Goal: Task Accomplishment & Management: Manage account settings

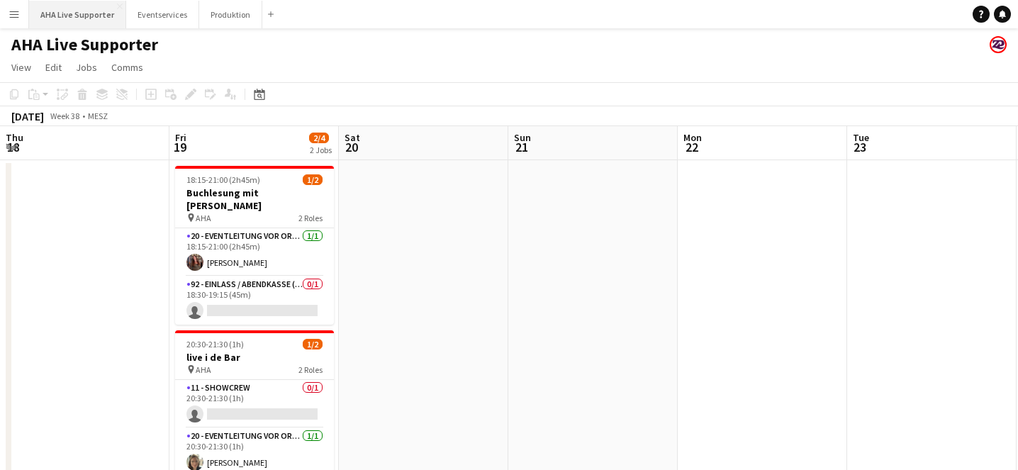
scroll to position [0, 446]
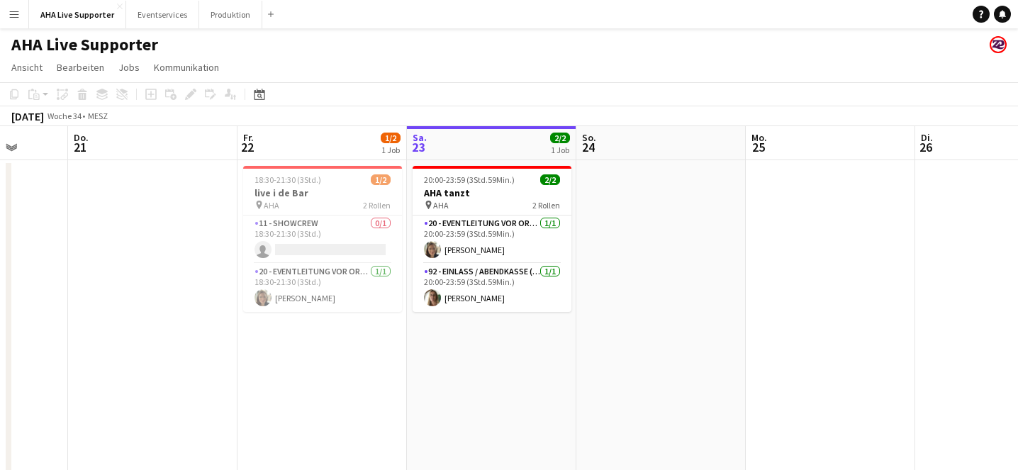
scroll to position [0, 607]
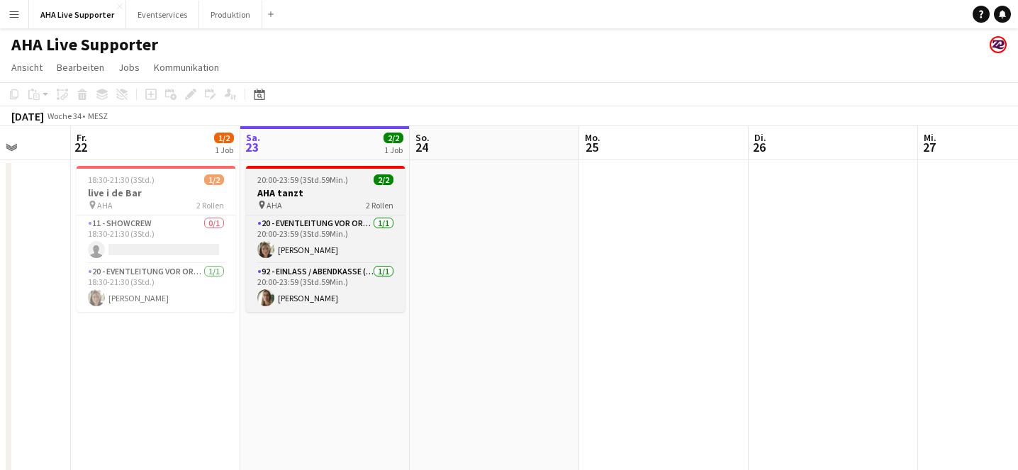
click at [324, 185] on app-job-card "20:00-23:59 (3Std.59Min.) 2/2 AHA tanzt pin AHA 2 Rollen 20 - Eventleitung vor …" at bounding box center [325, 239] width 159 height 146
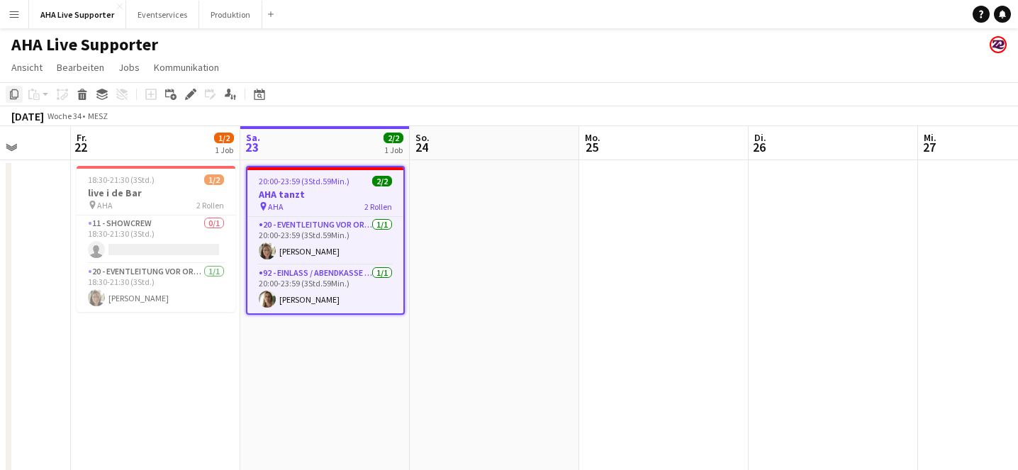
click at [9, 89] on icon "Kopieren" at bounding box center [14, 94] width 11 height 11
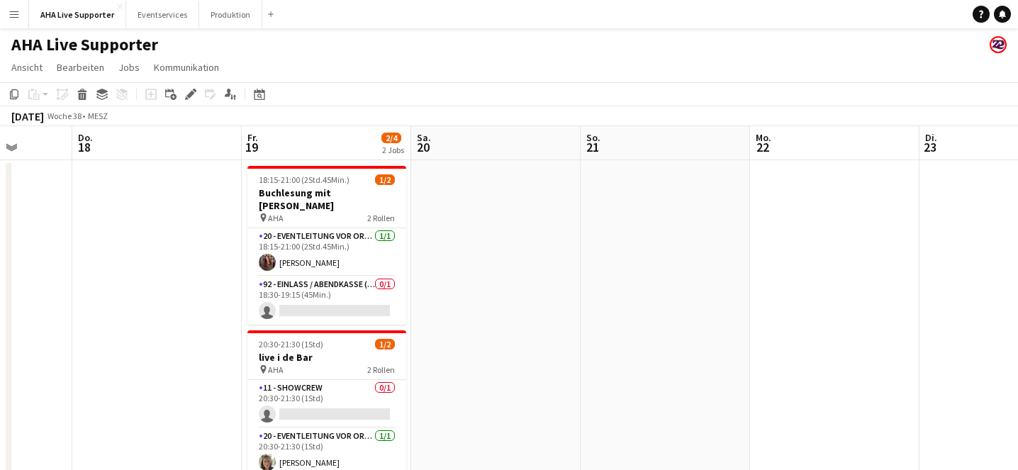
scroll to position [0, 658]
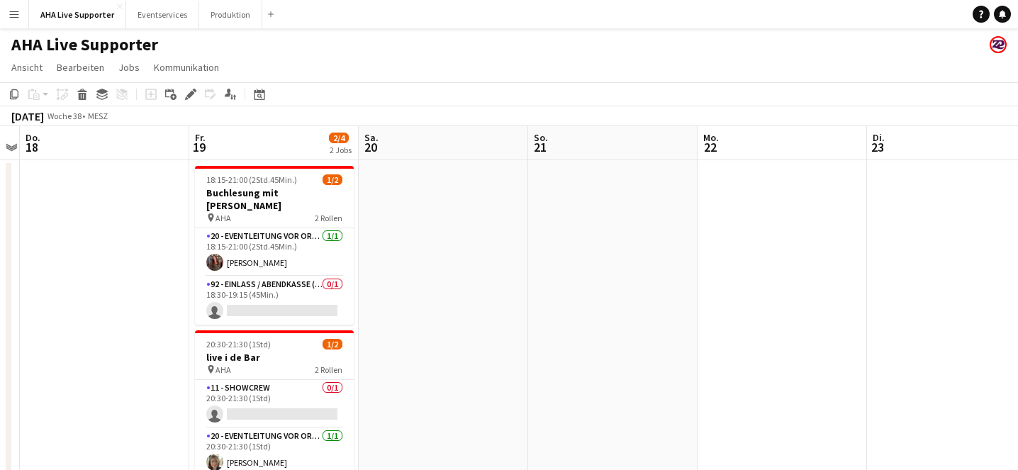
click at [422, 234] on app-date-cell at bounding box center [443, 333] width 169 height 347
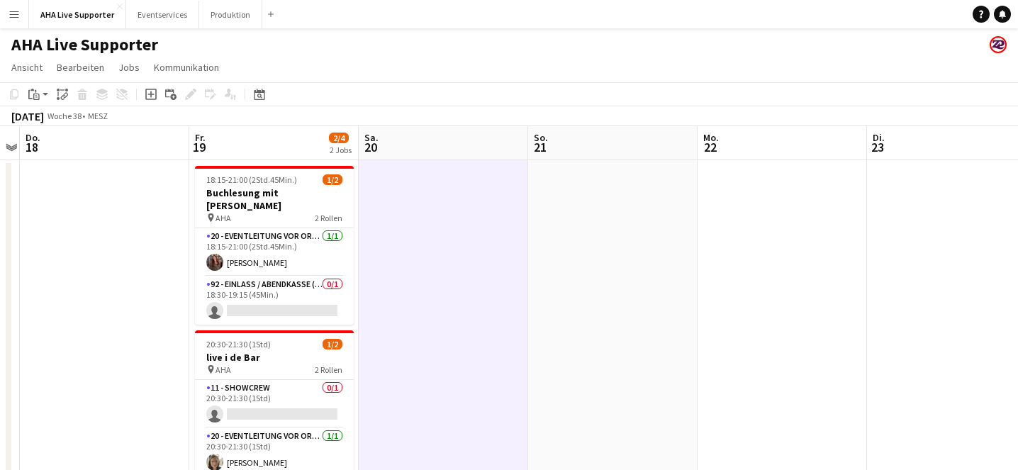
click at [52, 96] on div "Kopieren Einfügen Einfügen Befehl V Mit Crew einfügen Befehl Schicht V Verknüpf…" at bounding box center [68, 94] width 125 height 17
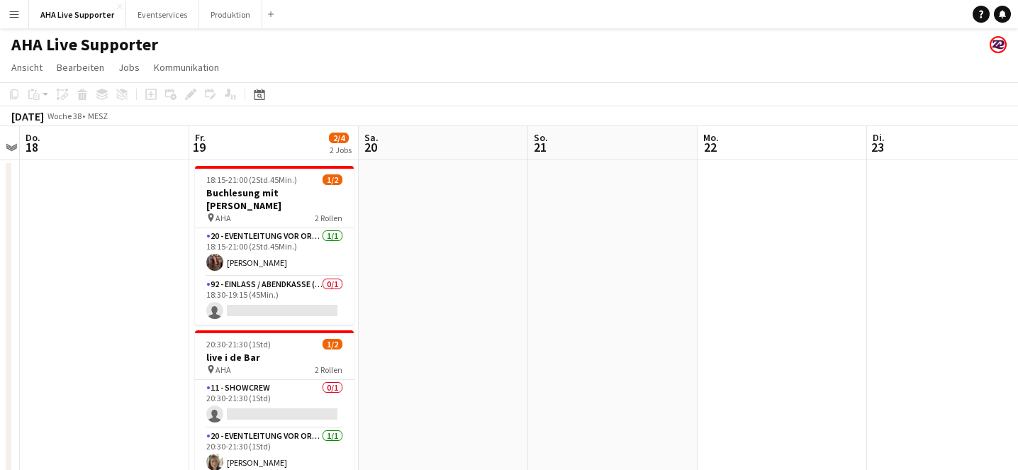
click at [44, 94] on div "Kopieren Einfügen Einfügen Befehl V Mit Crew einfügen Befehl Schicht V Verknüpf…" at bounding box center [68, 94] width 125 height 17
click at [375, 195] on app-date-cell at bounding box center [443, 333] width 169 height 347
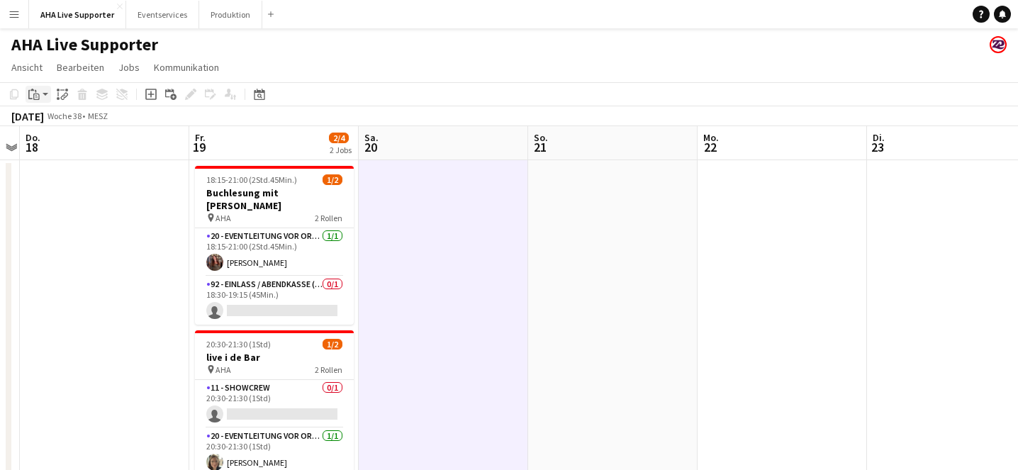
click at [40, 91] on div "Einfügen" at bounding box center [34, 94] width 17 height 17
click at [67, 123] on link "Einfügen Befehl V" at bounding box center [98, 121] width 121 height 13
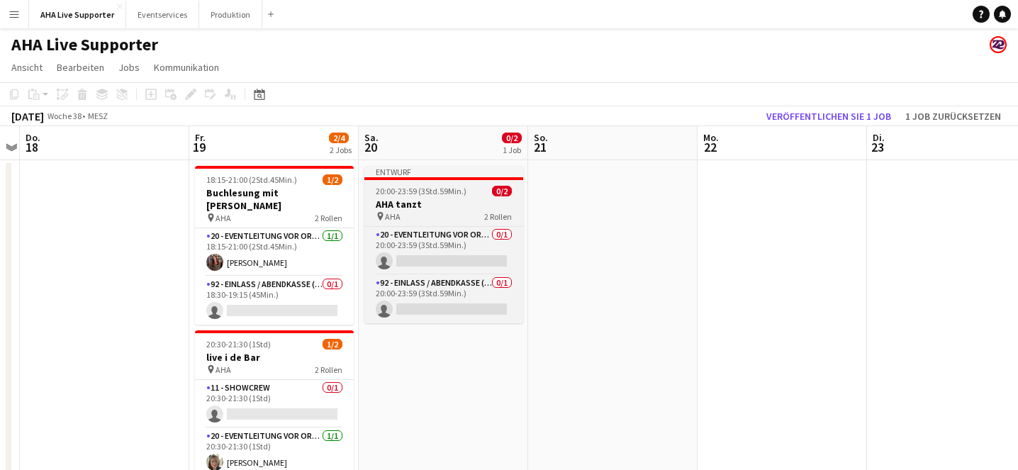
click at [471, 198] on h3 "AHA tanzt" at bounding box center [443, 204] width 159 height 13
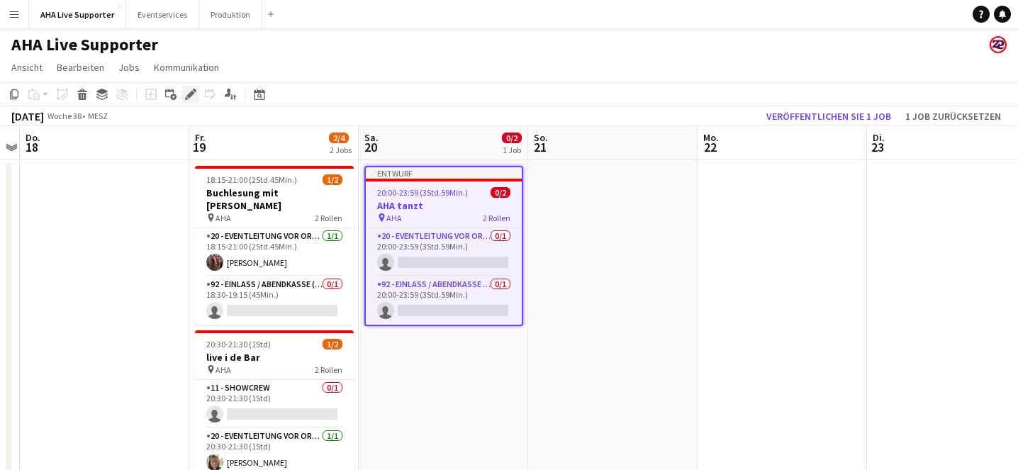
click at [191, 92] on icon at bounding box center [190, 95] width 8 height 8
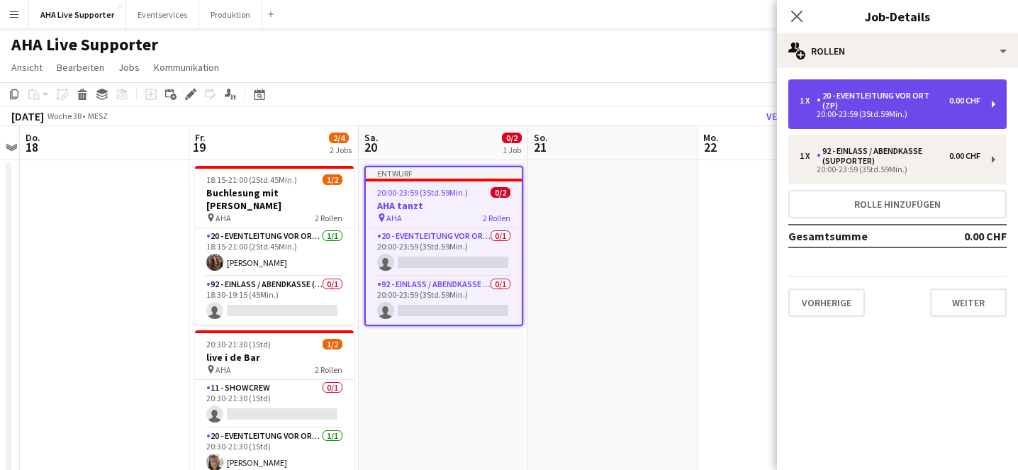
click at [872, 106] on div "20 - Eventleitung vor Ort (ZP)" at bounding box center [882, 101] width 133 height 20
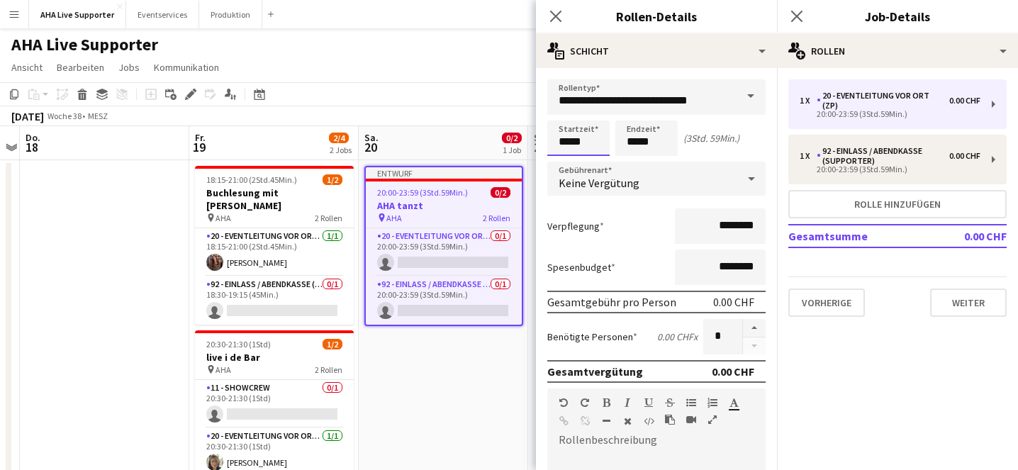
click at [579, 140] on input "*****" at bounding box center [578, 137] width 62 height 35
type input "*****"
click at [645, 216] on div "Verpflegung ********" at bounding box center [656, 225] width 218 height 35
click at [967, 307] on button "Weiter" at bounding box center [968, 302] width 77 height 28
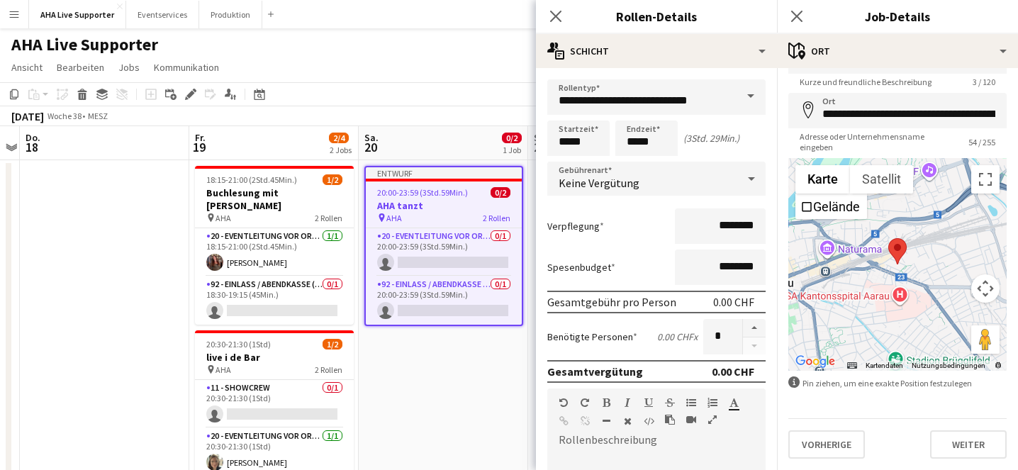
scroll to position [41, 0]
click at [983, 442] on button "Weiter" at bounding box center [968, 444] width 77 height 28
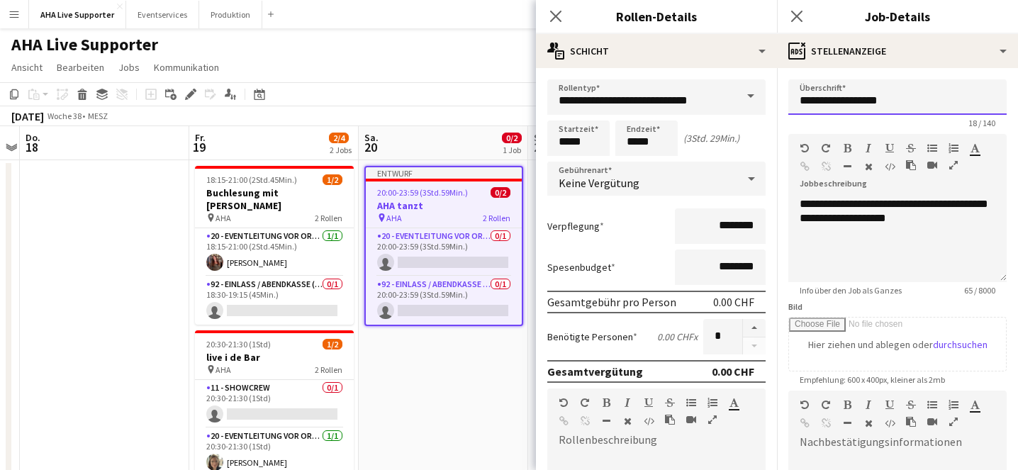
click at [905, 97] on input "**********" at bounding box center [897, 96] width 218 height 35
type input "*********"
click at [833, 253] on div "**********" at bounding box center [897, 239] width 218 height 85
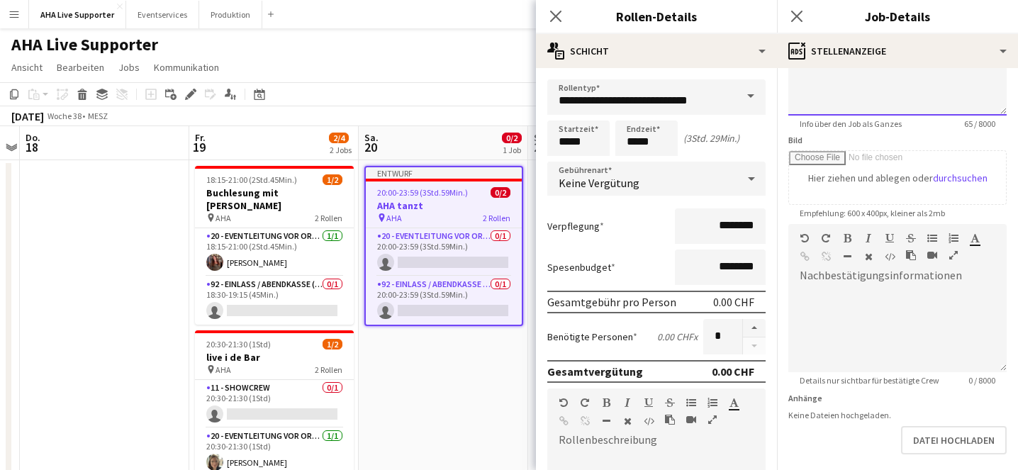
scroll to position [230, 0]
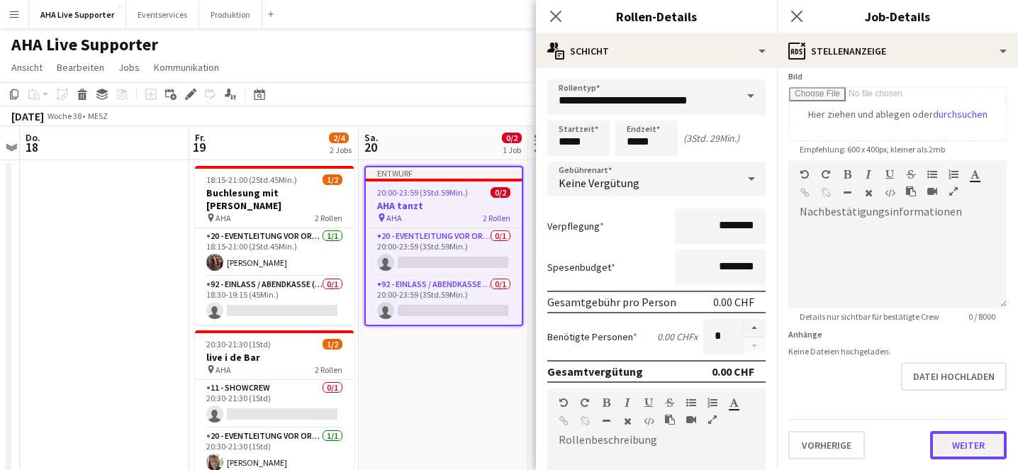
click at [985, 447] on button "Weiter" at bounding box center [968, 445] width 77 height 28
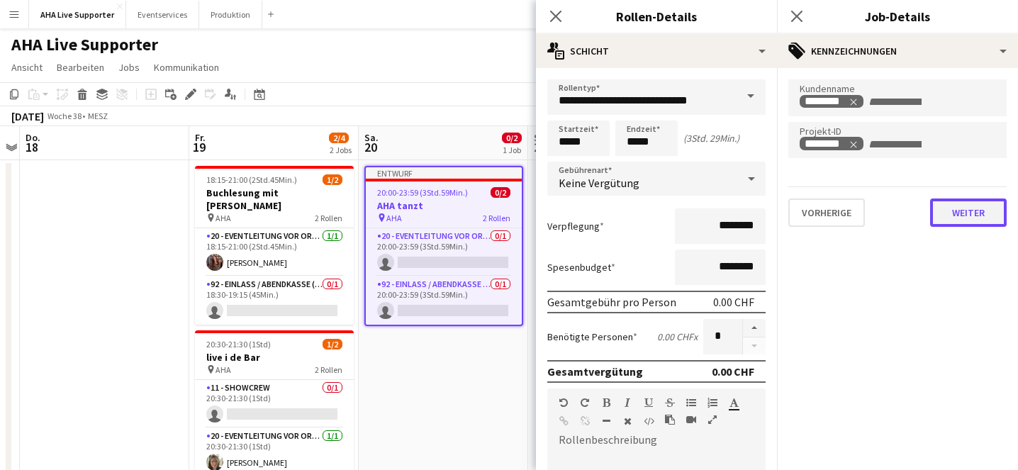
click at [967, 216] on button "Weiter" at bounding box center [968, 212] width 77 height 28
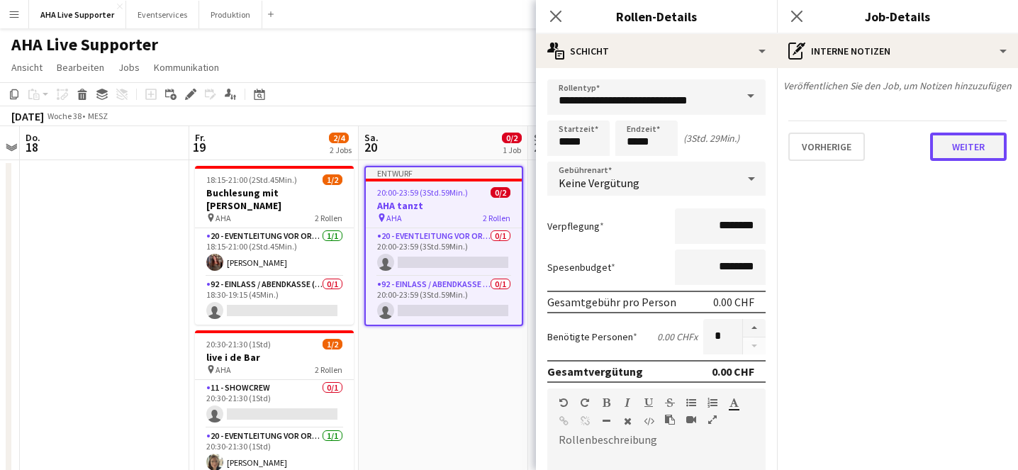
click at [965, 141] on button "Weiter" at bounding box center [968, 147] width 77 height 28
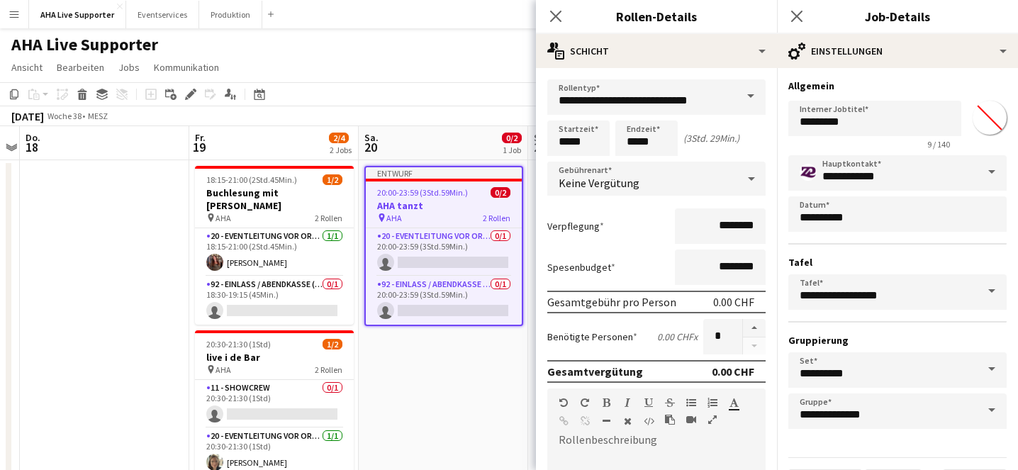
scroll to position [39, 0]
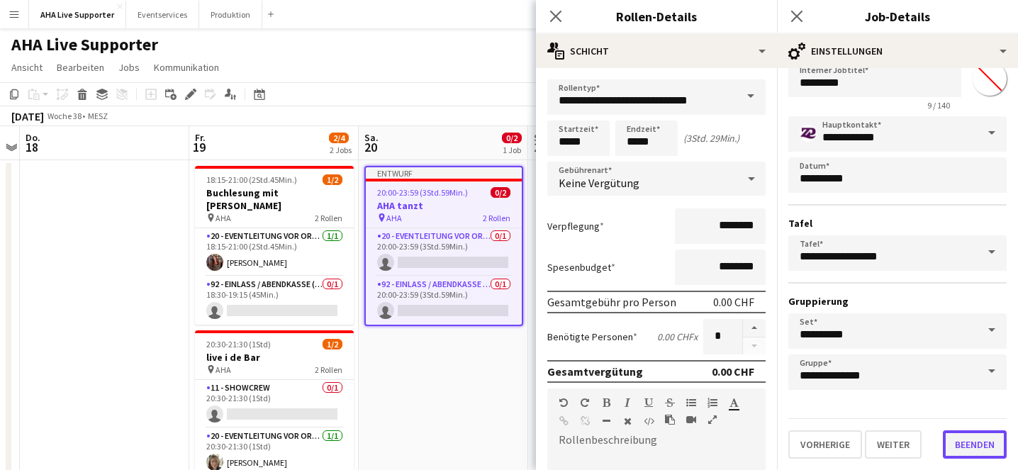
click at [974, 442] on button "Beenden" at bounding box center [975, 444] width 64 height 28
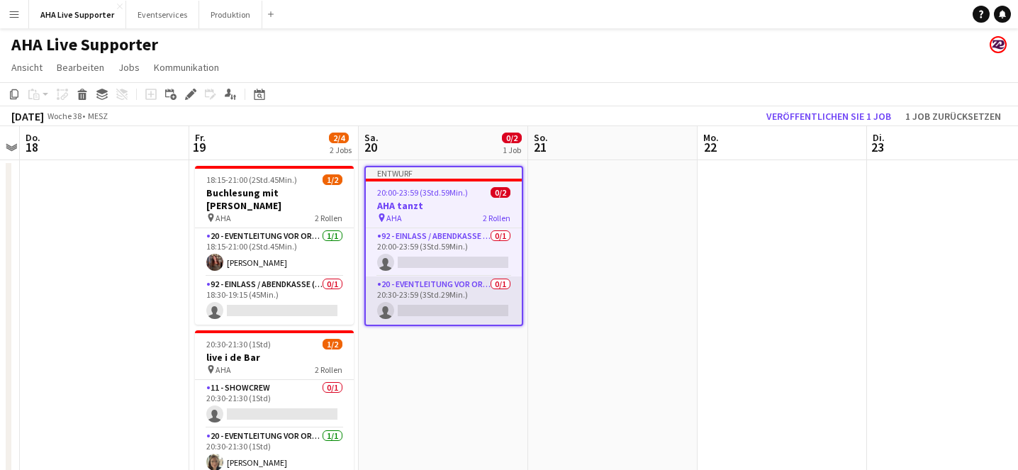
click at [454, 297] on app-card-role "20 - Eventleitung vor Ort (ZP) 0/1 20:30-23:59 (3Std.29Min.) single-neutral-act…" at bounding box center [444, 300] width 156 height 48
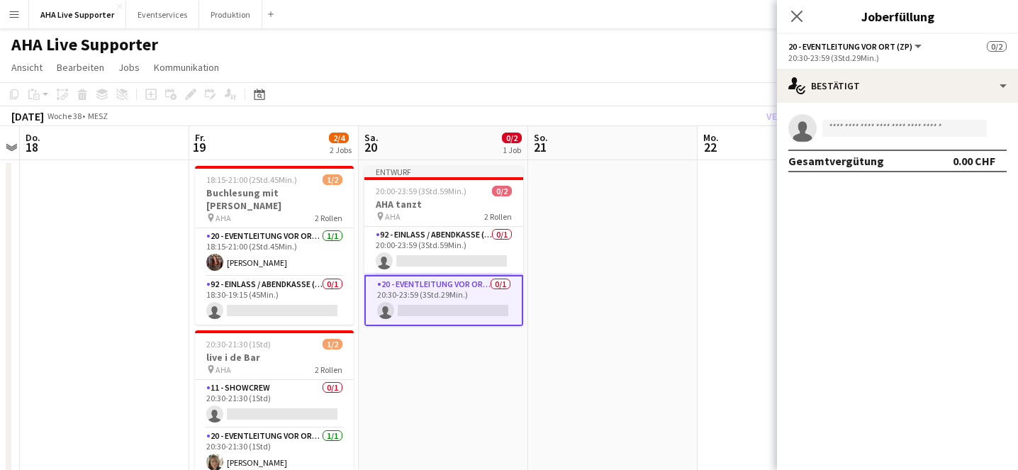
click at [838, 52] on div "20:30-23:59 (3Std.29Min.)" at bounding box center [897, 57] width 218 height 11
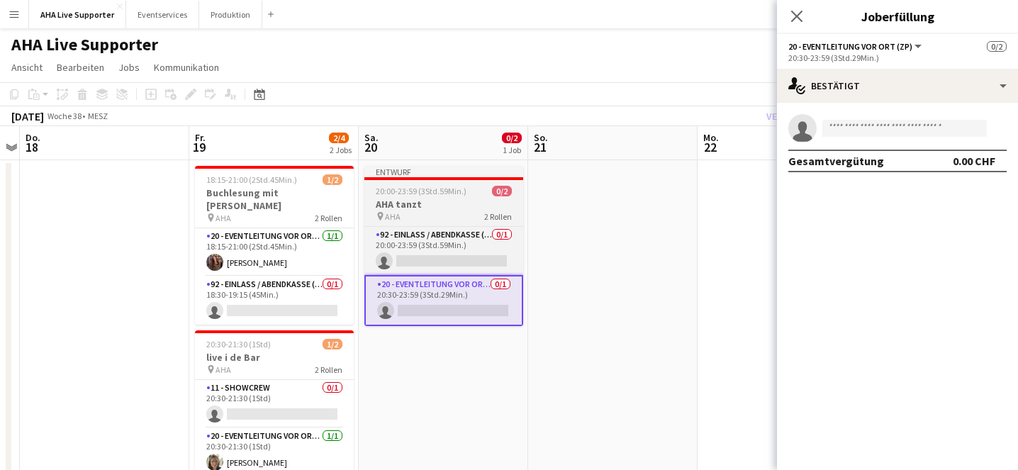
click at [430, 169] on div "Entwurf" at bounding box center [443, 171] width 159 height 11
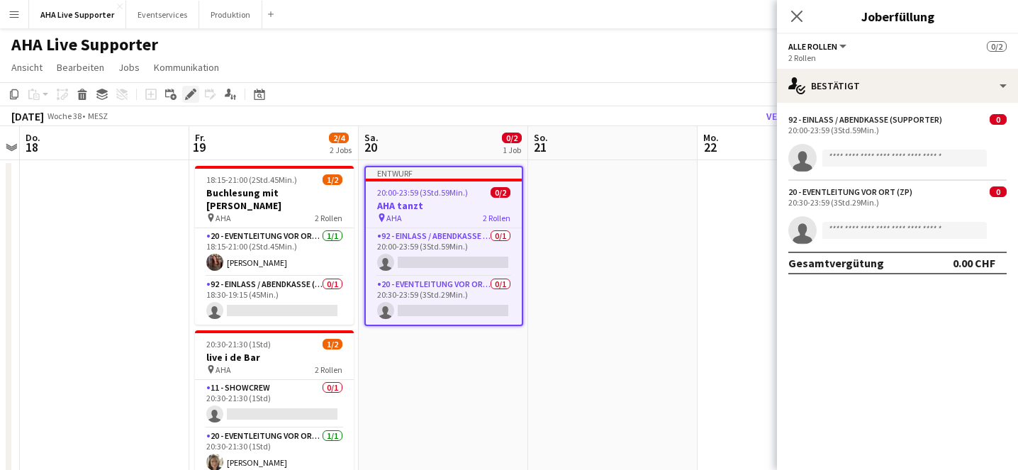
click at [190, 92] on icon at bounding box center [190, 95] width 8 height 8
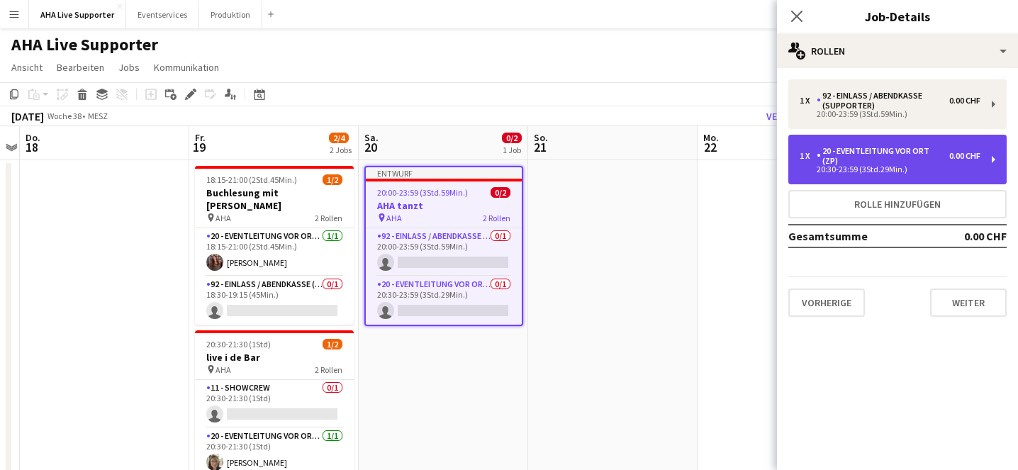
click at [853, 164] on div "20 - Eventleitung vor Ort (ZP)" at bounding box center [882, 156] width 133 height 20
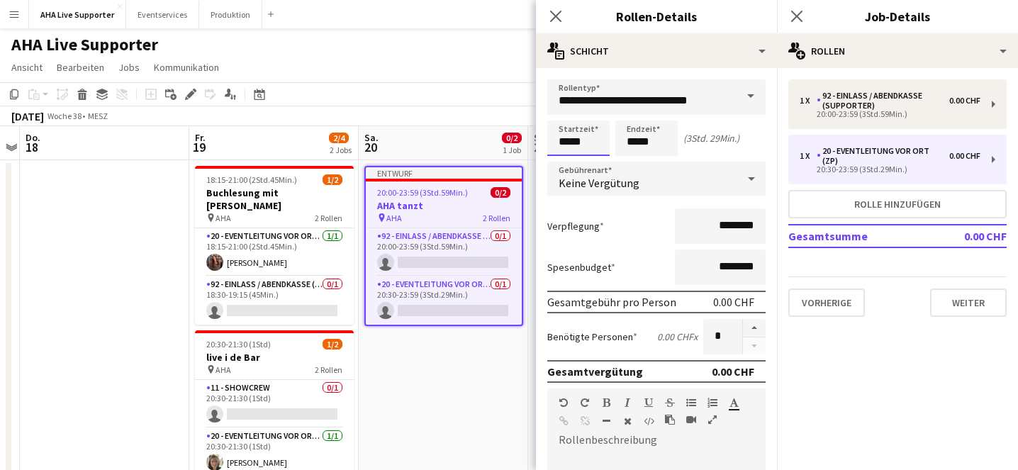
click at [596, 150] on input "*****" at bounding box center [578, 137] width 62 height 35
type input "*****"
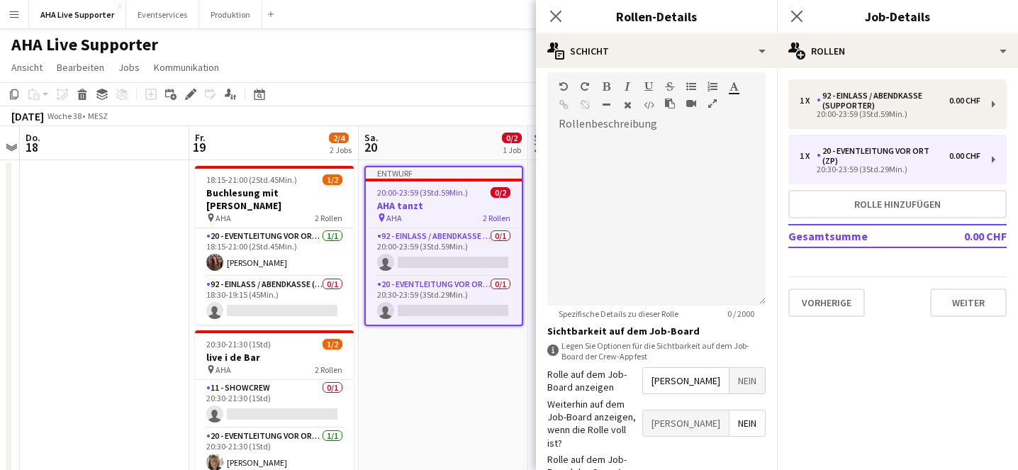
scroll to position [405, 0]
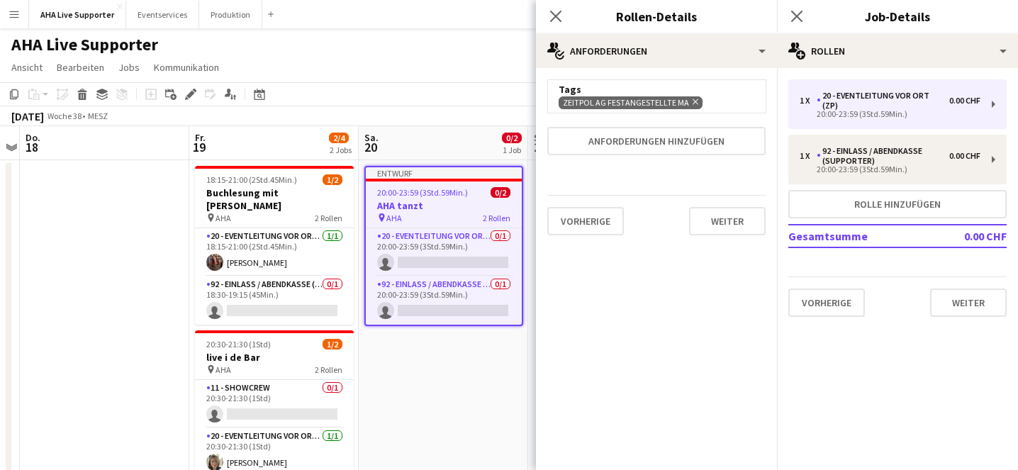
scroll to position [0, 0]
click at [731, 211] on button "Weiter" at bounding box center [727, 221] width 77 height 28
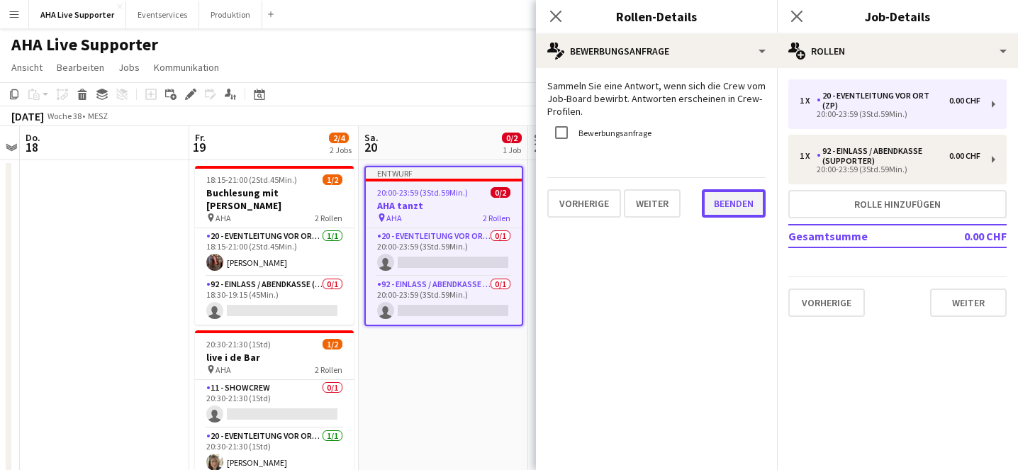
click at [729, 206] on button "Beenden" at bounding box center [734, 203] width 64 height 28
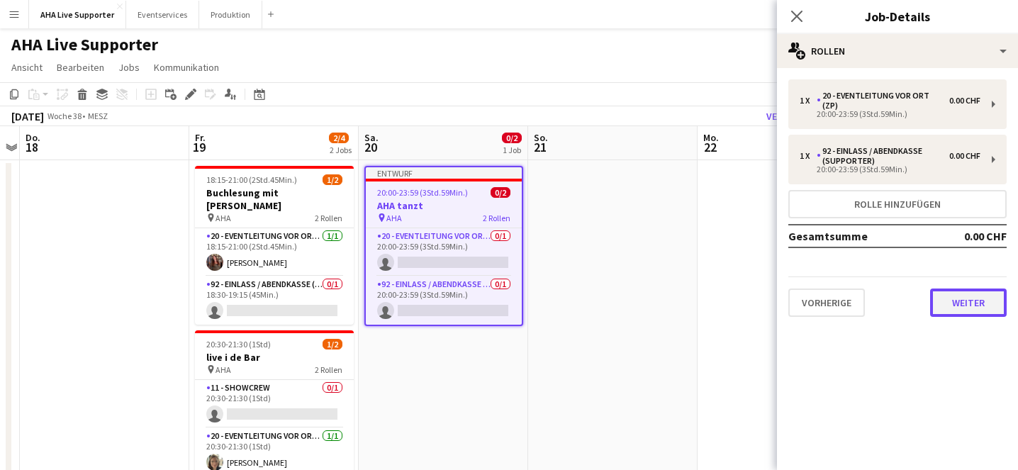
click at [960, 310] on button "Weiter" at bounding box center [968, 302] width 77 height 28
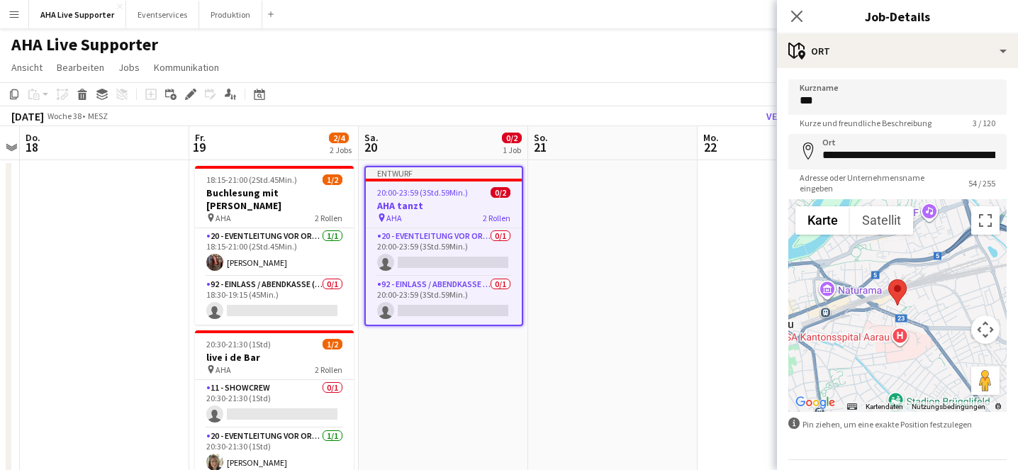
scroll to position [41, 0]
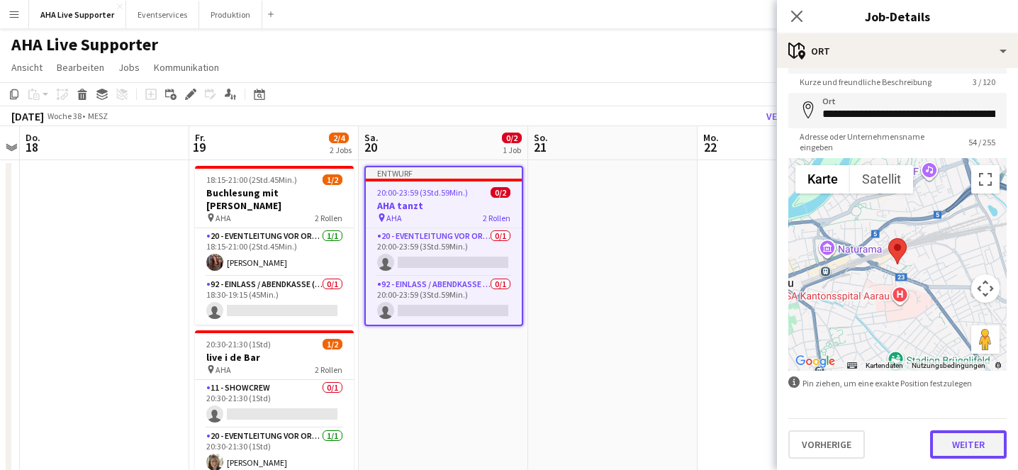
click at [967, 449] on button "Weiter" at bounding box center [968, 444] width 77 height 28
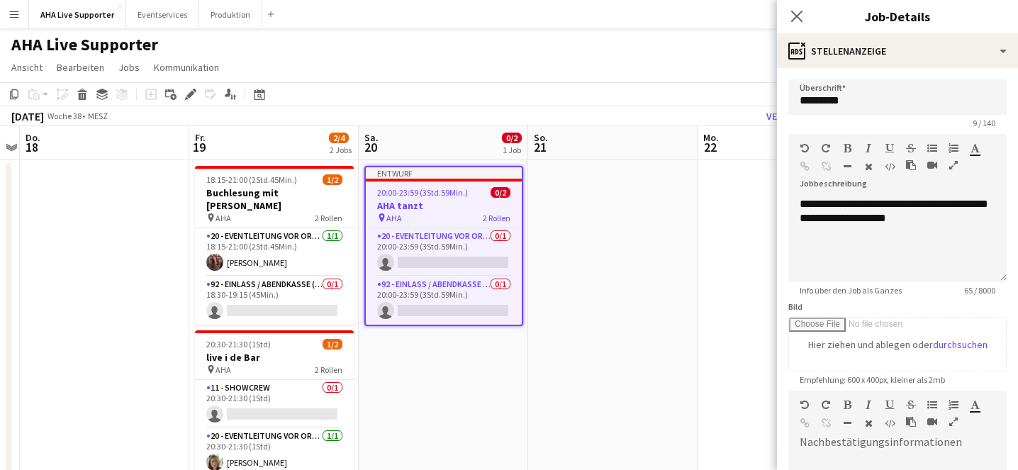
scroll to position [230, 0]
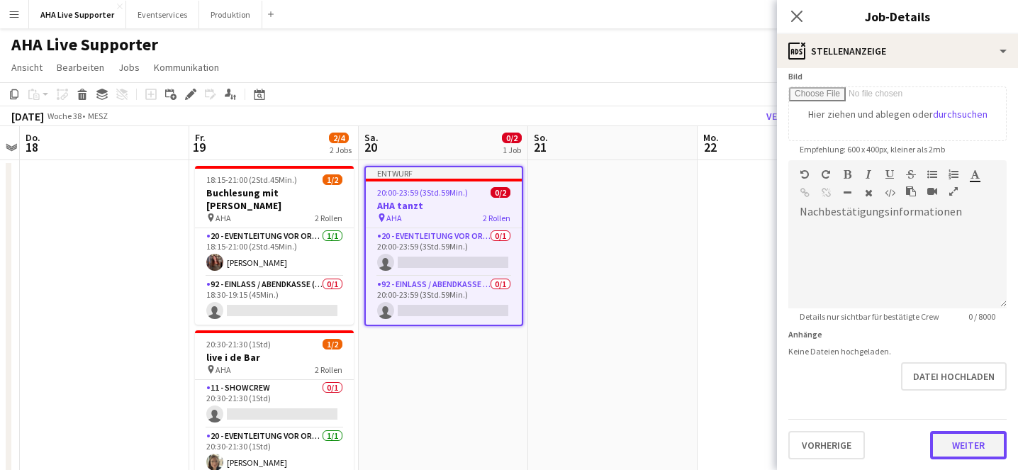
click at [962, 444] on button "Weiter" at bounding box center [968, 445] width 77 height 28
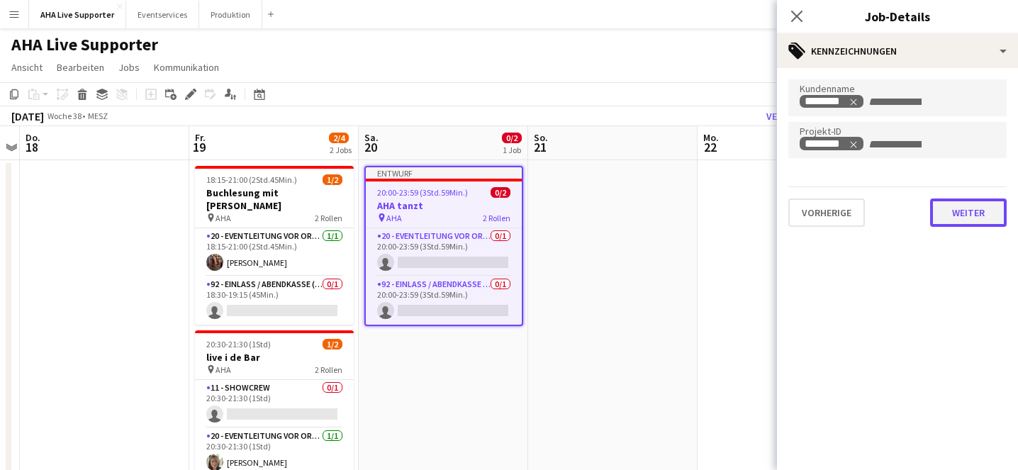
click at [975, 215] on button "Weiter" at bounding box center [968, 212] width 77 height 28
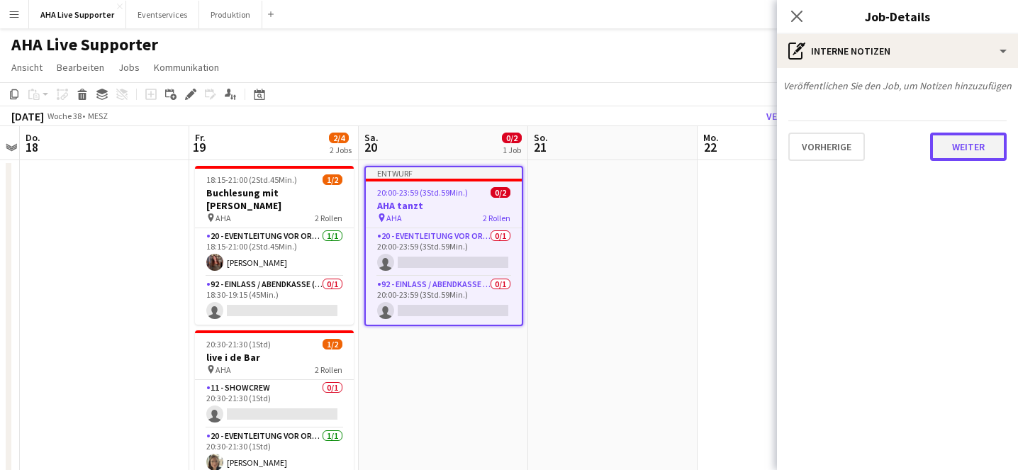
click at [979, 137] on button "Weiter" at bounding box center [968, 147] width 77 height 28
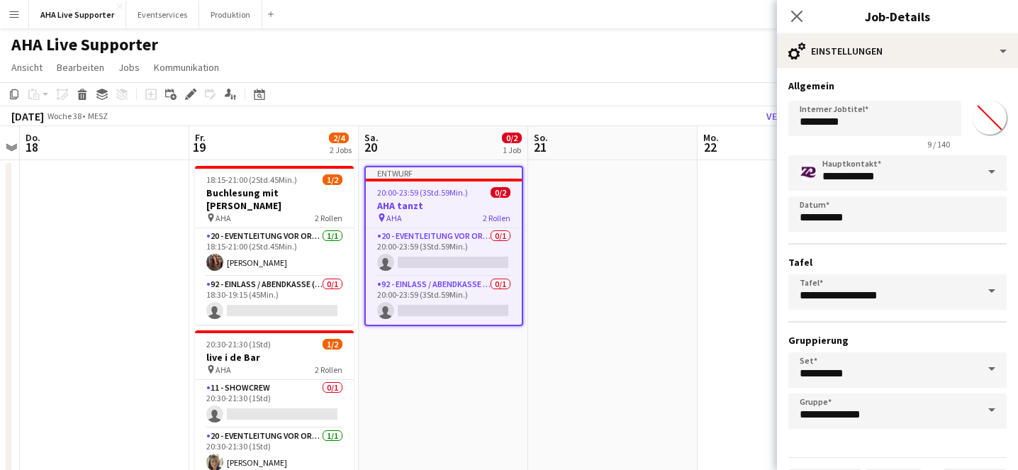
scroll to position [39, 0]
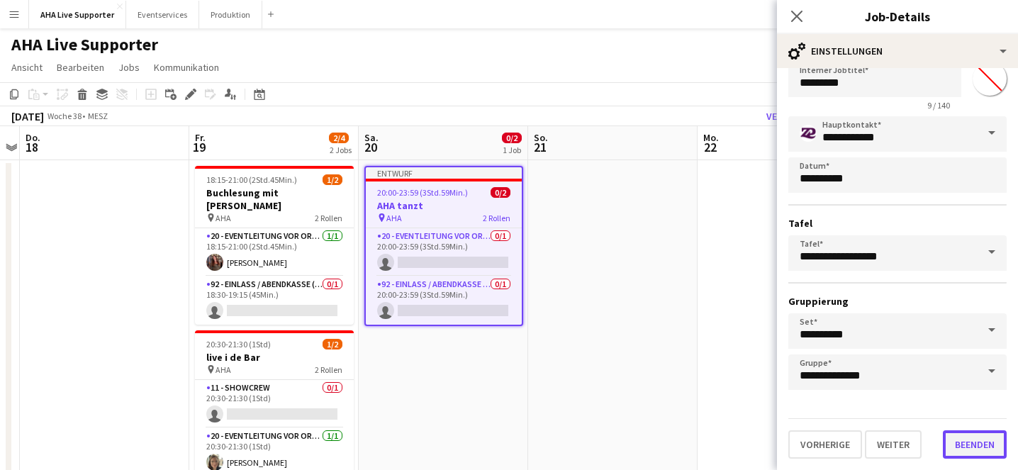
click at [979, 443] on button "Beenden" at bounding box center [975, 444] width 64 height 28
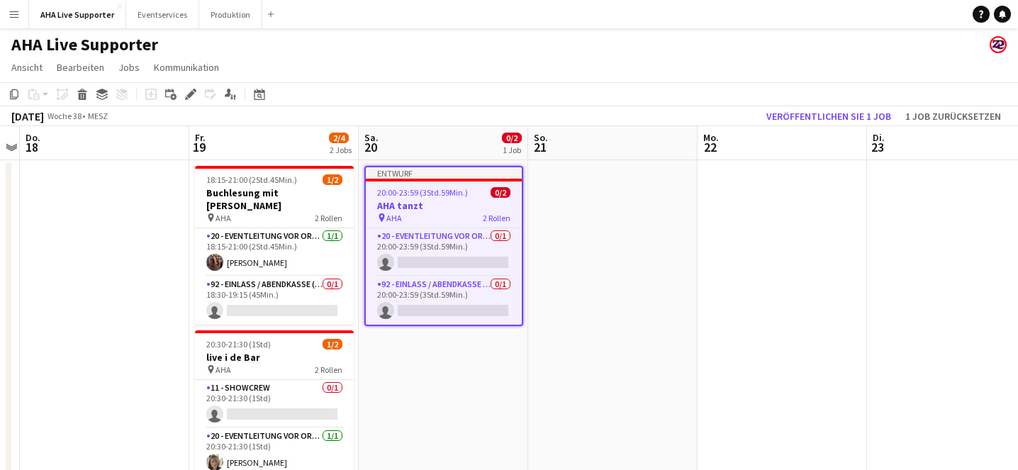
click at [463, 203] on h3 "AHA tanzt" at bounding box center [444, 205] width 156 height 13
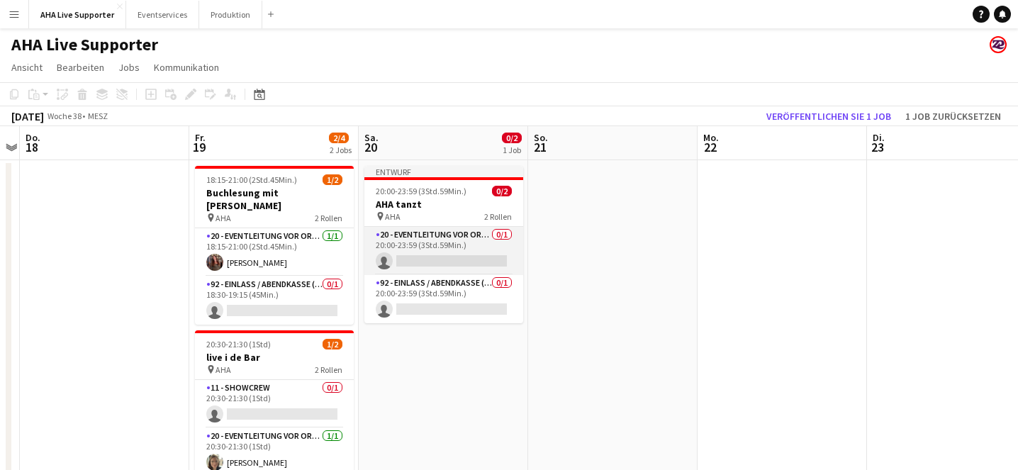
click at [461, 231] on app-card-role "20 - Eventleitung vor Ort (ZP) 0/1 20:00-23:59 (3Std.59Min.) single-neutral-act…" at bounding box center [443, 251] width 159 height 48
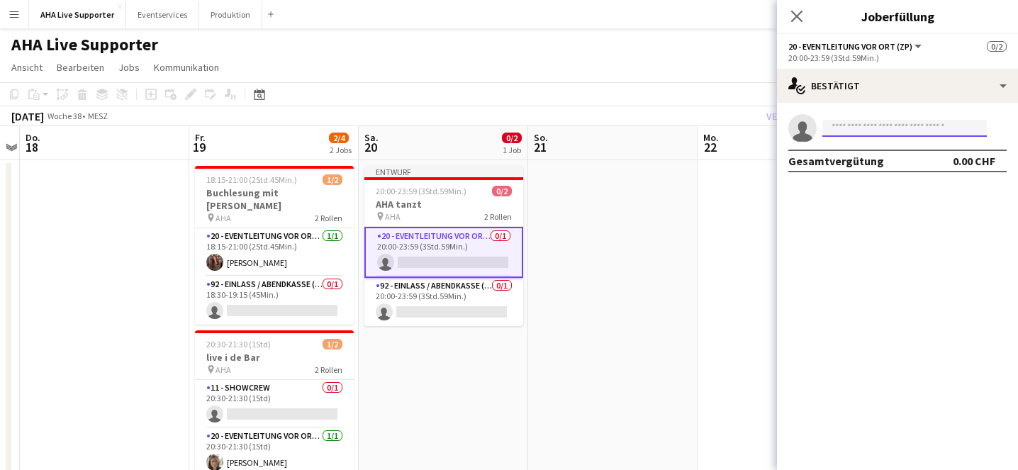
click at [844, 128] on input at bounding box center [904, 128] width 164 height 17
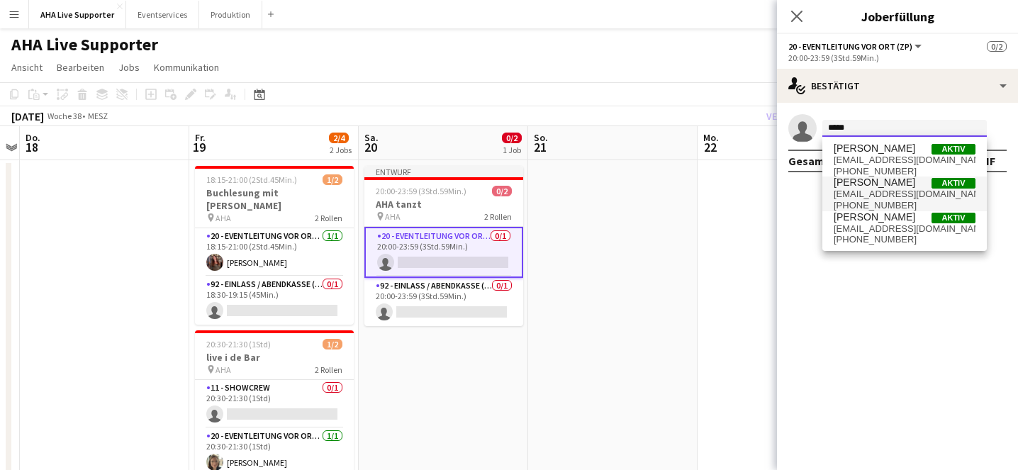
type input "*****"
click at [909, 196] on span "saskia.suter@aha.ag" at bounding box center [904, 194] width 142 height 11
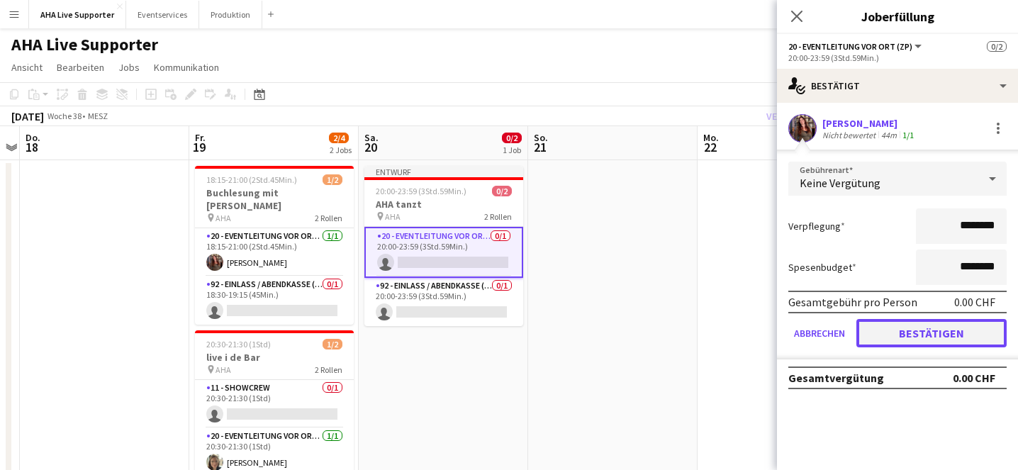
click at [901, 334] on button "Bestätigen" at bounding box center [931, 333] width 150 height 28
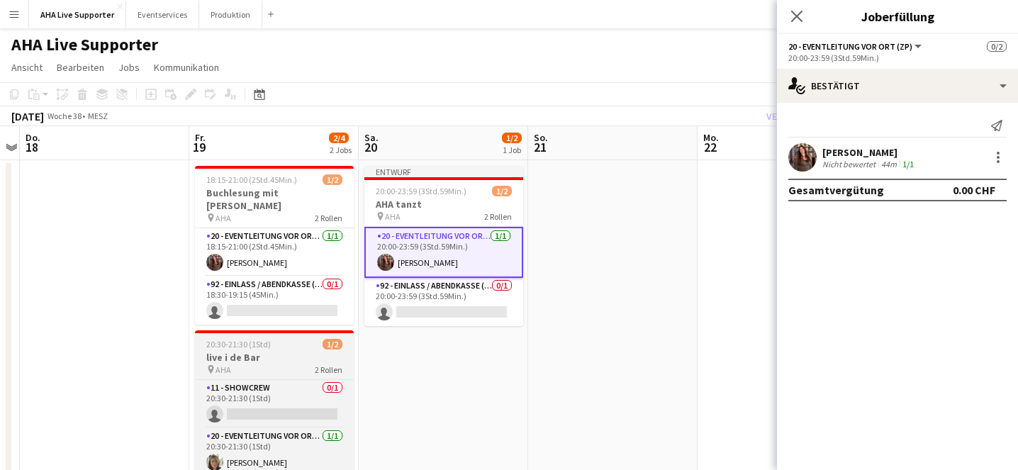
scroll to position [35, 0]
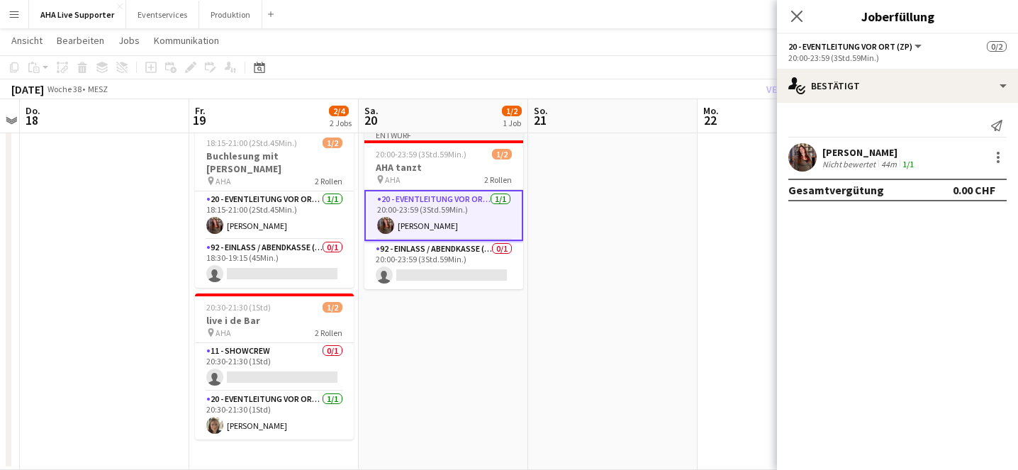
click at [634, 290] on app-date-cell at bounding box center [612, 296] width 169 height 347
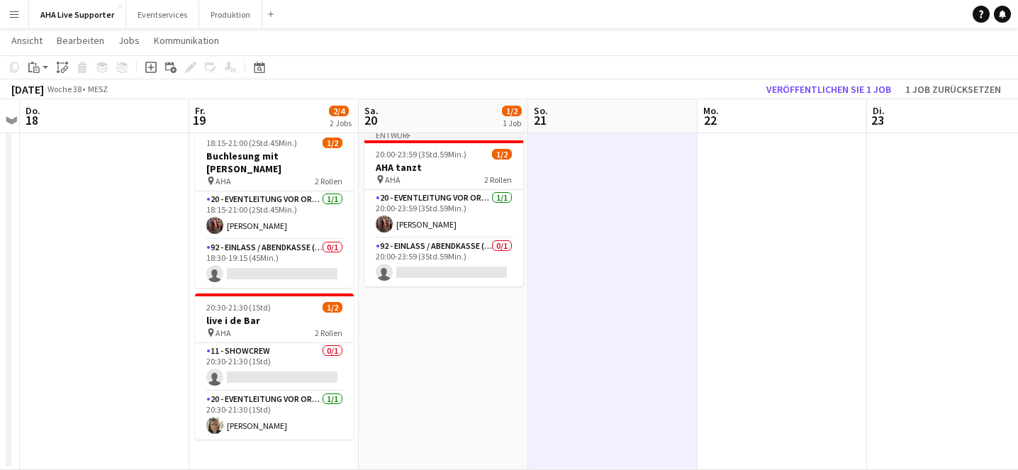
scroll to position [0, 0]
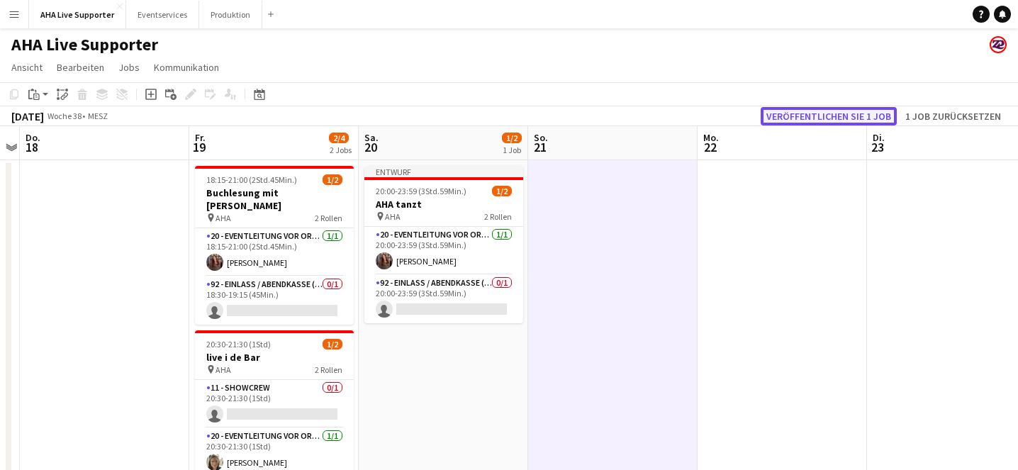
click at [807, 111] on button "Veröffentlichen Sie 1 Job" at bounding box center [828, 116] width 136 height 18
